Goal: Communication & Community: Connect with others

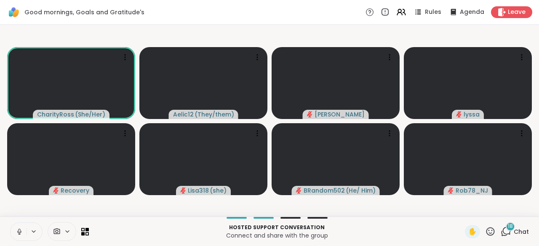
click at [13, 232] on button at bounding box center [19, 232] width 16 height 18
click at [514, 232] on span "Chat" at bounding box center [521, 232] width 15 height 8
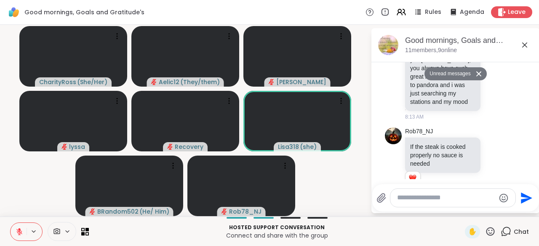
scroll to position [540, 0]
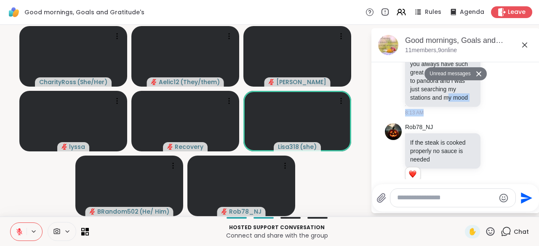
drag, startPoint x: 526, startPoint y: 109, endPoint x: 526, endPoint y: 100, distance: 8.8
click at [526, 100] on div "[DATE] Unread messages [PERSON_NAME] brb 8:00 AM Rob78_NJ Over slept for lyssa …" at bounding box center [455, 229] width 168 height 1412
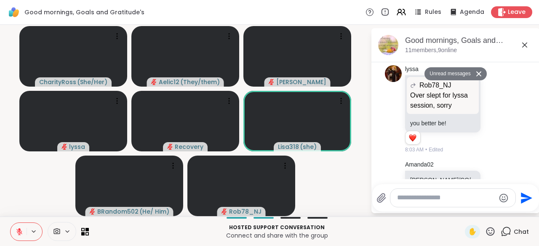
scroll to position [119, 0]
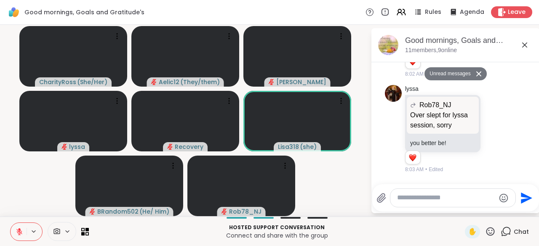
click at [525, 44] on icon at bounding box center [524, 45] width 10 height 10
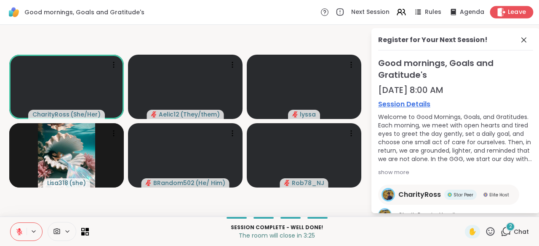
click at [510, 13] on span "Leave" at bounding box center [517, 12] width 19 height 9
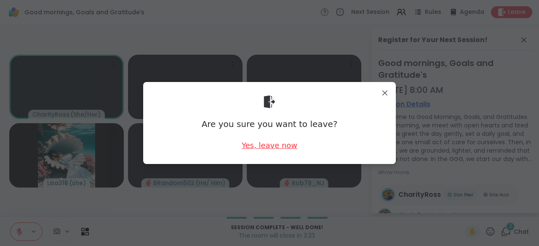
click at [284, 145] on div "Yes, leave now" at bounding box center [270, 145] width 56 height 11
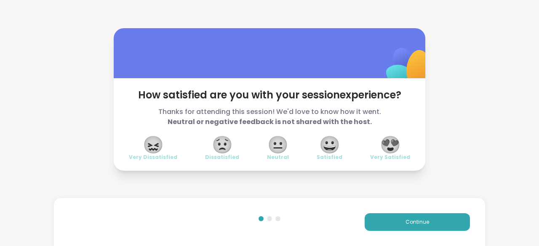
click at [393, 149] on span "😍" at bounding box center [390, 144] width 21 height 15
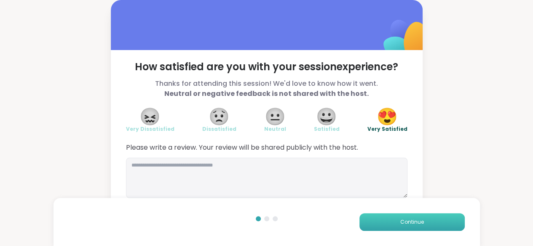
click at [393, 221] on button "Continue" at bounding box center [411, 222] width 105 height 18
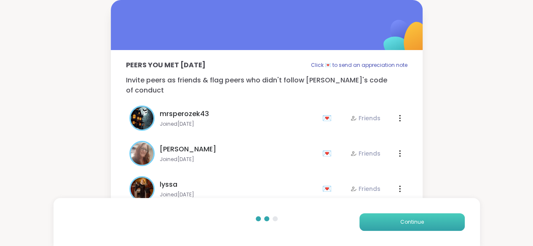
click at [393, 221] on button "Continue" at bounding box center [411, 222] width 105 height 18
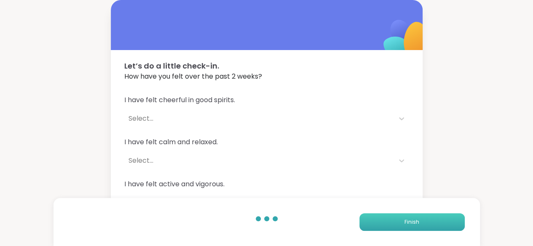
click at [393, 221] on button "Finish" at bounding box center [411, 222] width 105 height 18
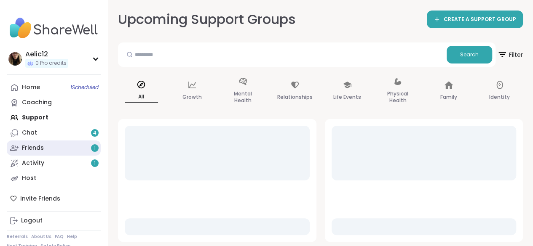
click at [46, 149] on link "Friends 1" at bounding box center [54, 148] width 94 height 15
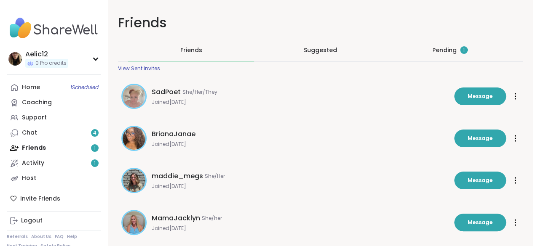
click at [432, 51] on div "Pending 1" at bounding box center [449, 50] width 35 height 8
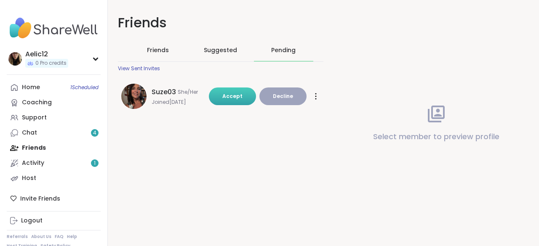
click at [235, 93] on span "Accept" at bounding box center [232, 96] width 20 height 7
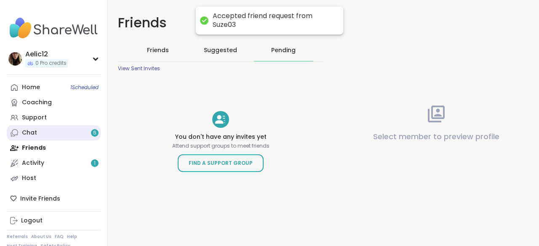
click at [75, 132] on link "Chat 6" at bounding box center [54, 132] width 94 height 15
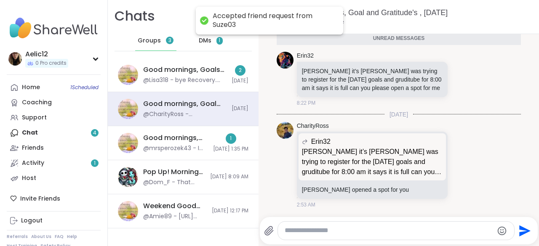
scroll to position [1939, 0]
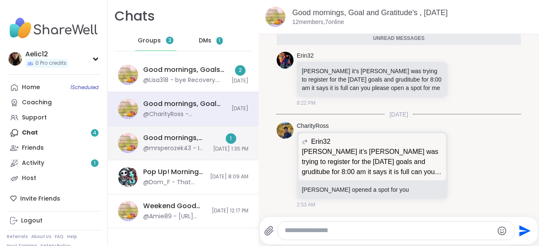
click at [213, 139] on div "1 [DATE] 1:35 PM" at bounding box center [230, 142] width 35 height 19
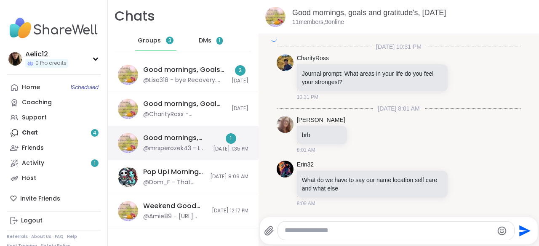
scroll to position [1798, 0]
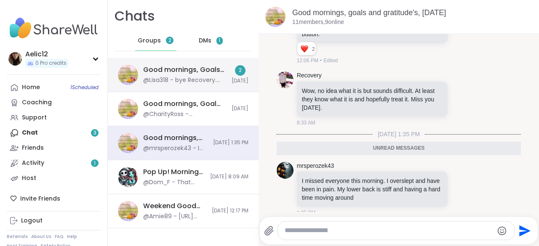
click at [218, 78] on div "@Lisa318 - bye Recovery. see you later" at bounding box center [184, 80] width 83 height 8
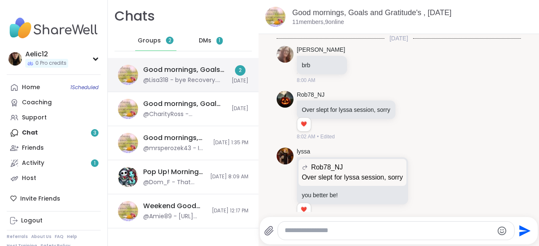
scroll to position [1122, 0]
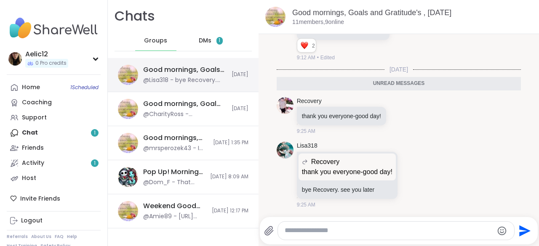
click at [218, 78] on div "@Lisa318 - bye Recovery. see you later" at bounding box center [184, 80] width 83 height 8
click at [193, 41] on div "DMs 1" at bounding box center [210, 41] width 41 height 20
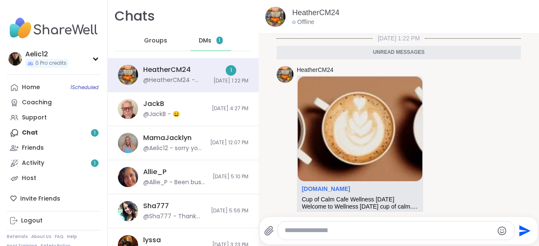
scroll to position [49, 0]
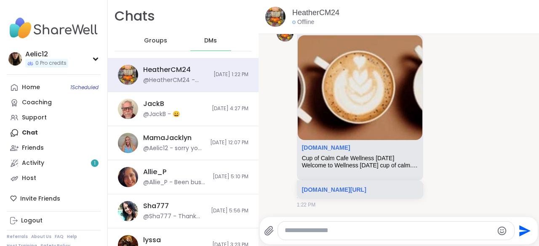
click at [193, 41] on div "DMs" at bounding box center [210, 41] width 41 height 20
click at [93, 161] on div "1" at bounding box center [95, 164] width 8 height 8
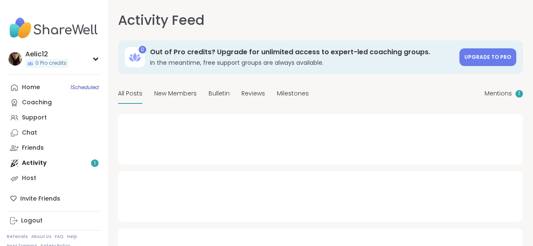
type textarea "*"
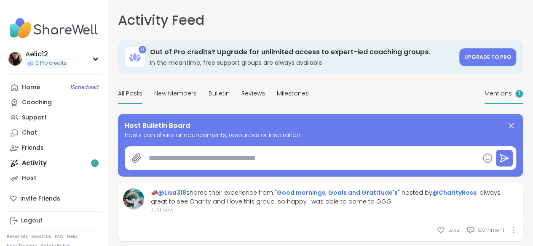
click at [484, 98] on span "Mentions" at bounding box center [497, 93] width 27 height 9
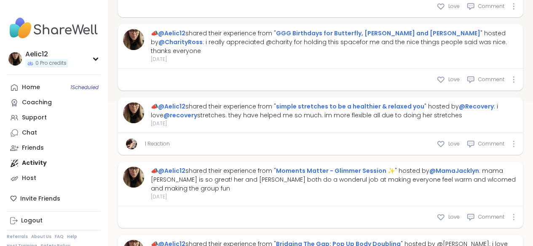
scroll to position [174, 0]
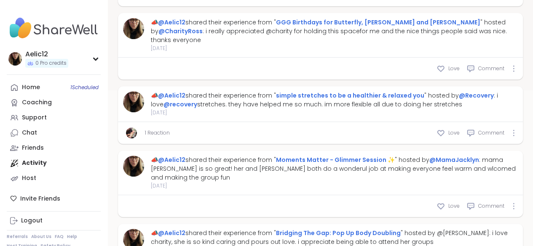
drag, startPoint x: 528, startPoint y: 71, endPoint x: 536, endPoint y: 25, distance: 46.6
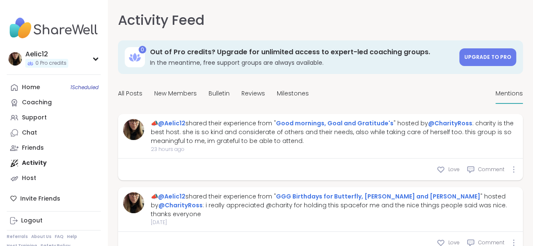
click at [410, 24] on div at bounding box center [455, 20] width 135 height 20
